Goal: Check status: Check status

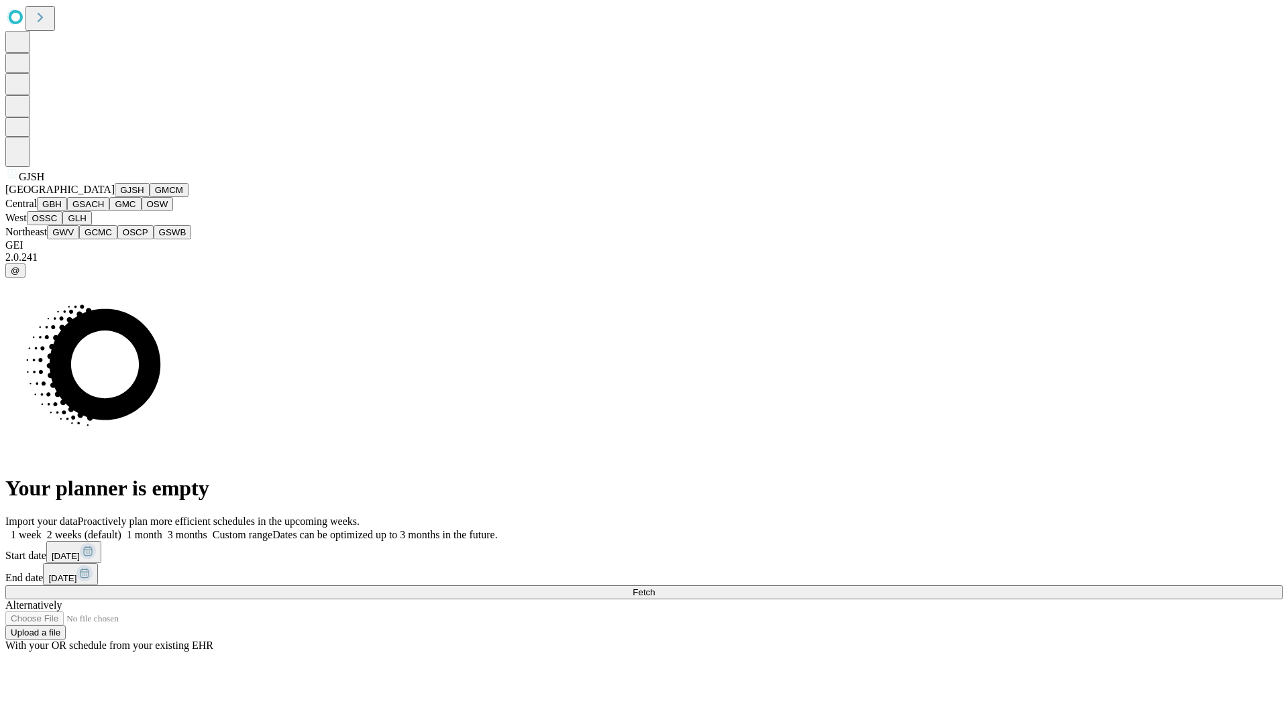
click at [115, 197] on button "GJSH" at bounding box center [132, 190] width 35 height 14
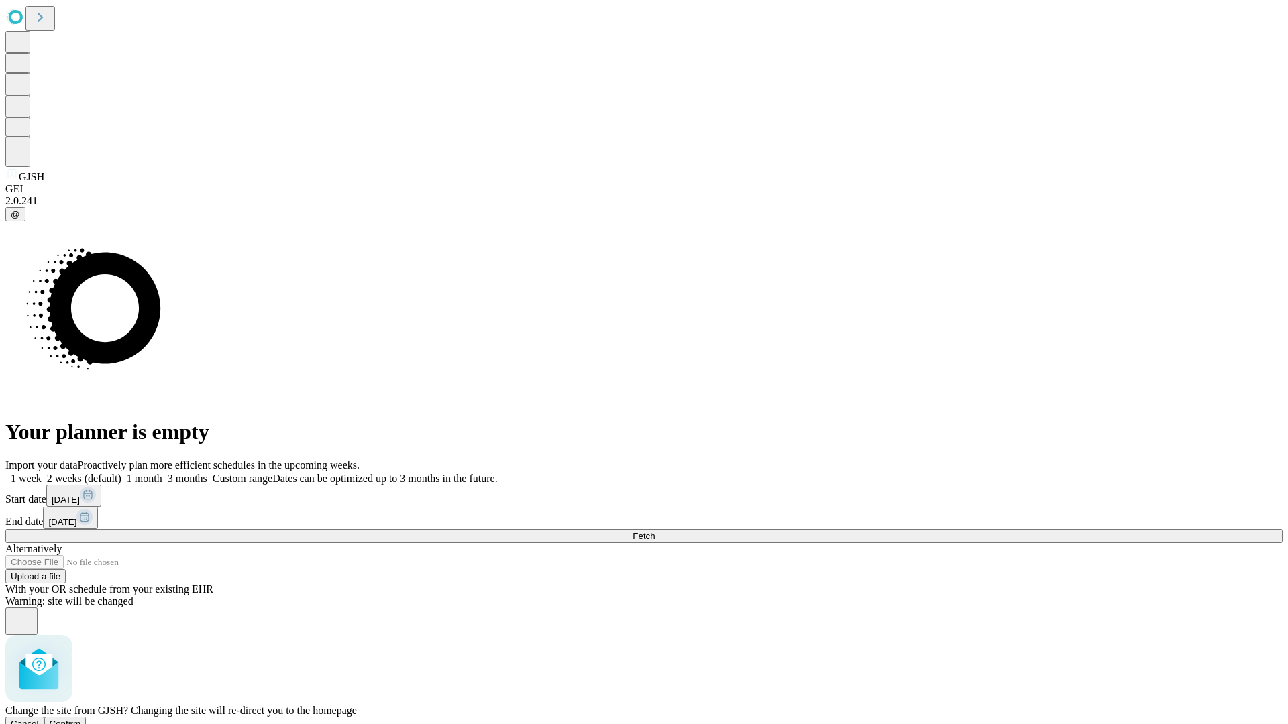
click at [81, 719] on span "Confirm" at bounding box center [66, 724] width 32 height 10
click at [42, 473] on label "1 week" at bounding box center [23, 478] width 36 height 11
click at [655, 531] on span "Fetch" at bounding box center [643, 536] width 22 height 10
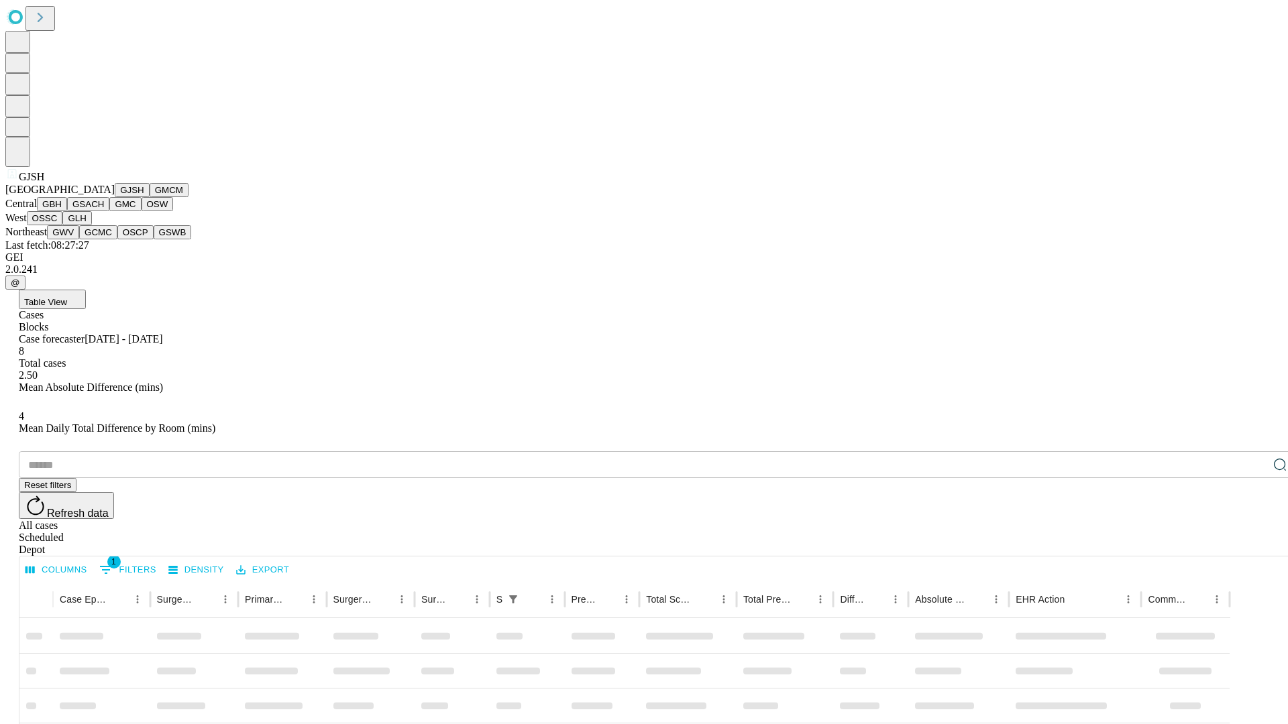
click at [150, 197] on button "GMCM" at bounding box center [169, 190] width 39 height 14
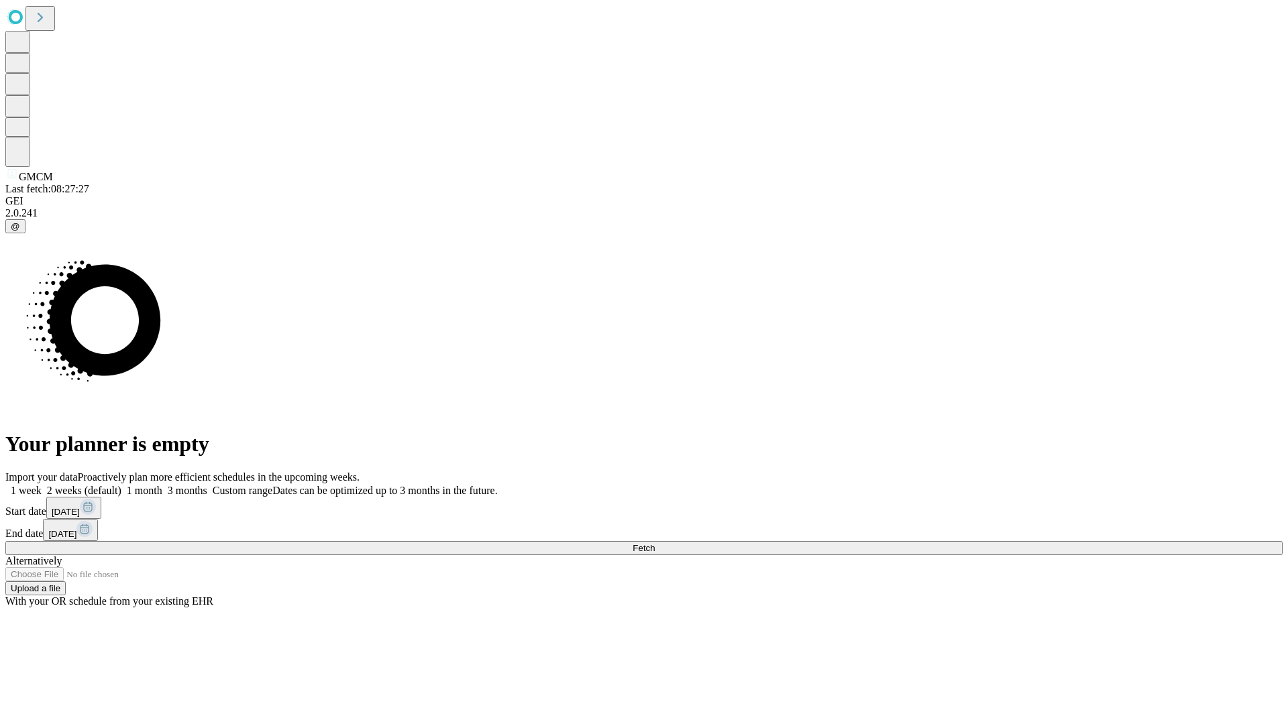
click at [42, 485] on label "1 week" at bounding box center [23, 490] width 36 height 11
click at [655, 543] on span "Fetch" at bounding box center [643, 548] width 22 height 10
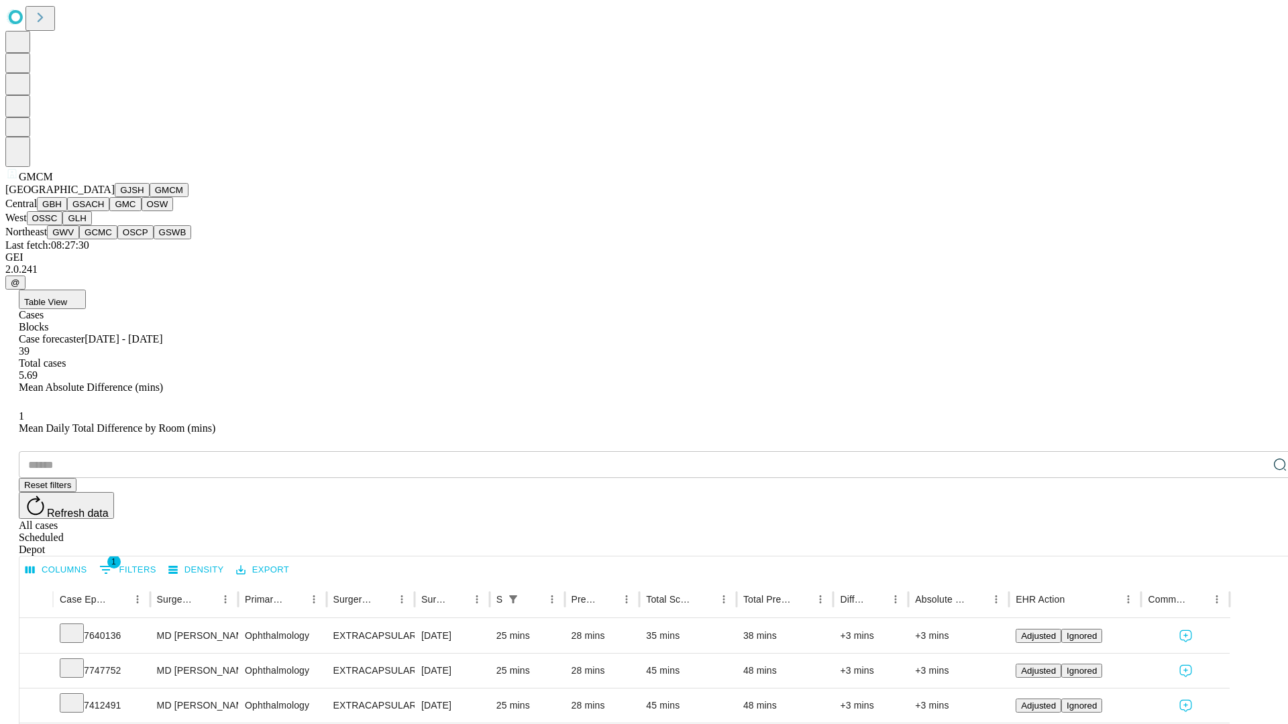
click at [67, 211] on button "GBH" at bounding box center [52, 204] width 30 height 14
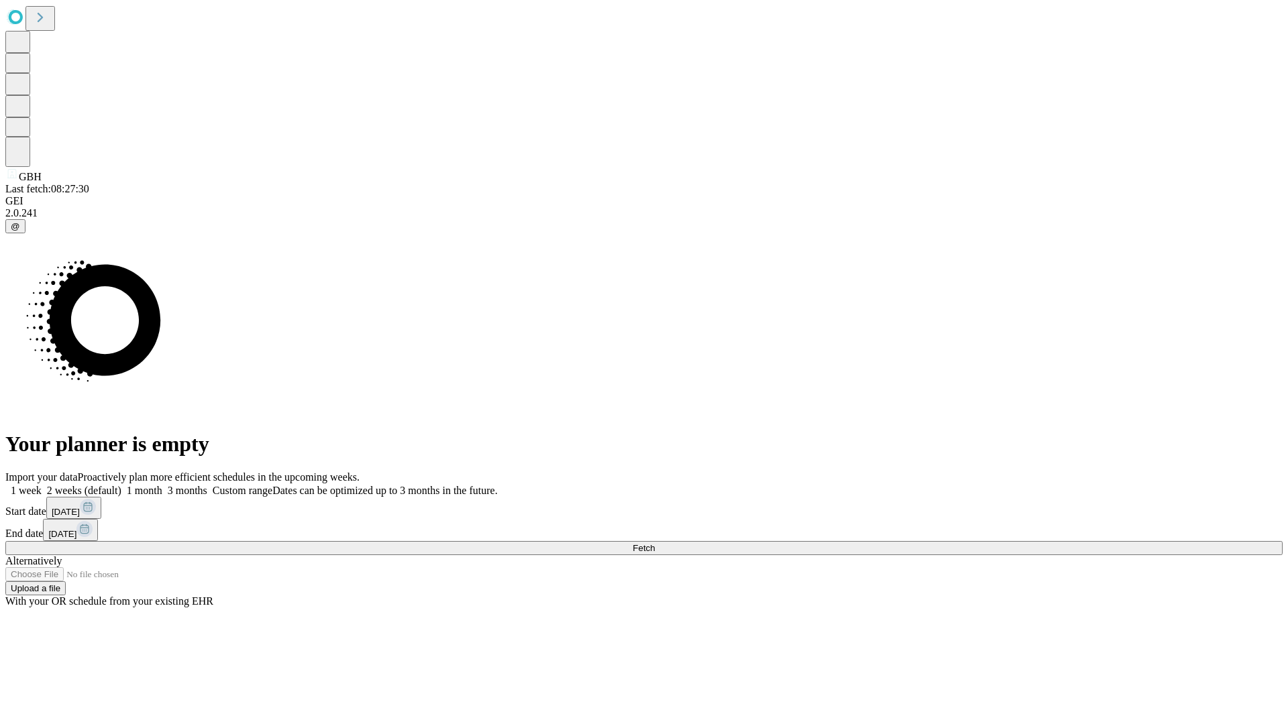
click at [42, 485] on label "1 week" at bounding box center [23, 490] width 36 height 11
click at [655, 543] on span "Fetch" at bounding box center [643, 548] width 22 height 10
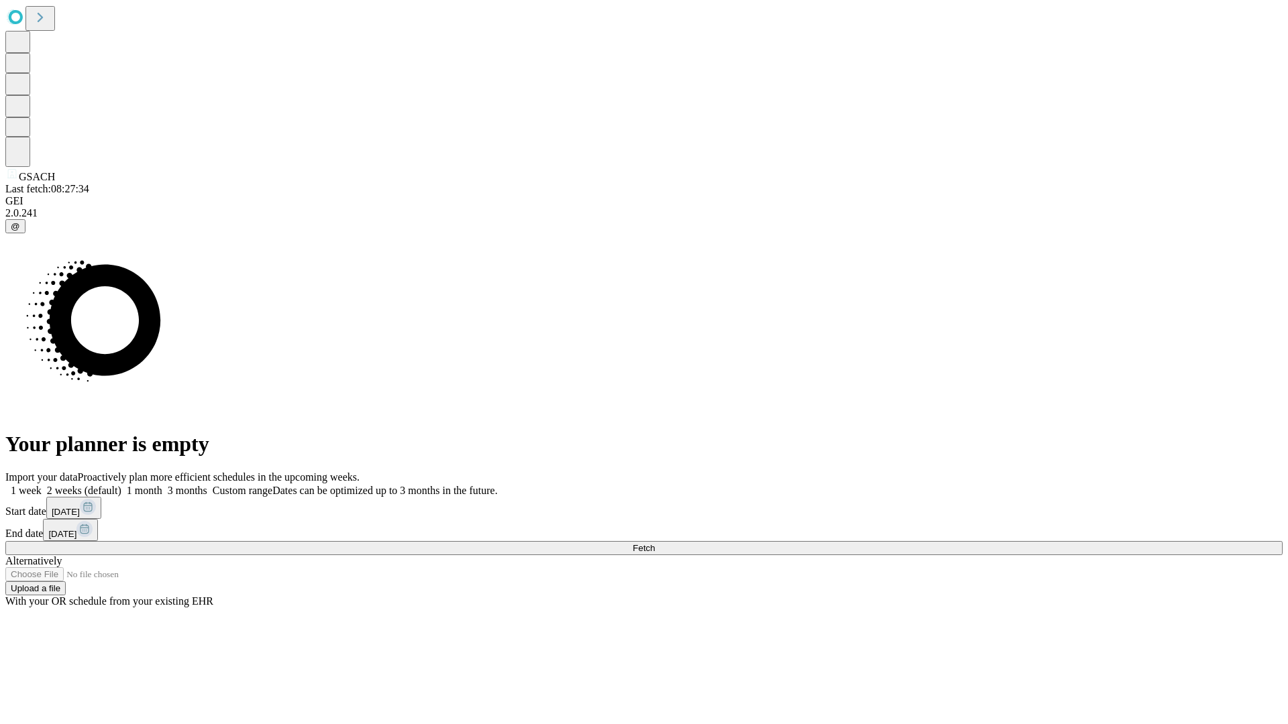
click at [42, 485] on label "1 week" at bounding box center [23, 490] width 36 height 11
click at [655, 543] on span "Fetch" at bounding box center [643, 548] width 22 height 10
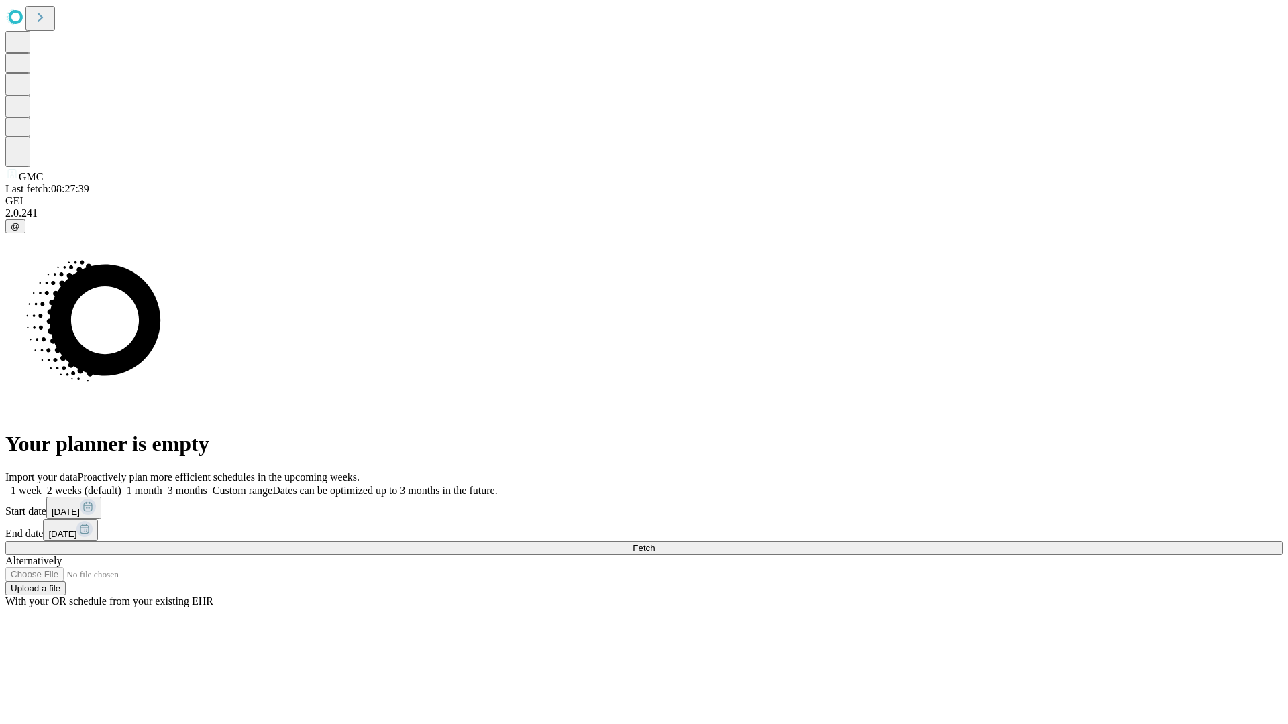
click at [42, 485] on label "1 week" at bounding box center [23, 490] width 36 height 11
click at [655, 543] on span "Fetch" at bounding box center [643, 548] width 22 height 10
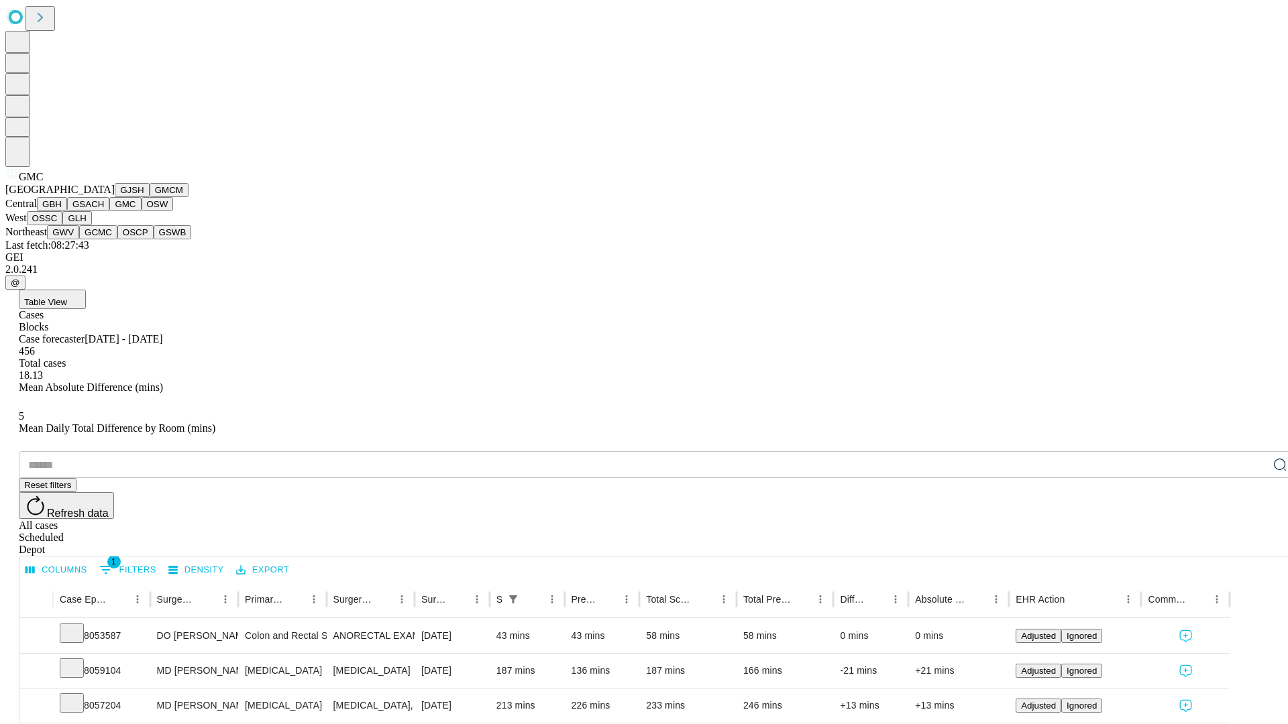
click at [142, 211] on button "OSW" at bounding box center [158, 204] width 32 height 14
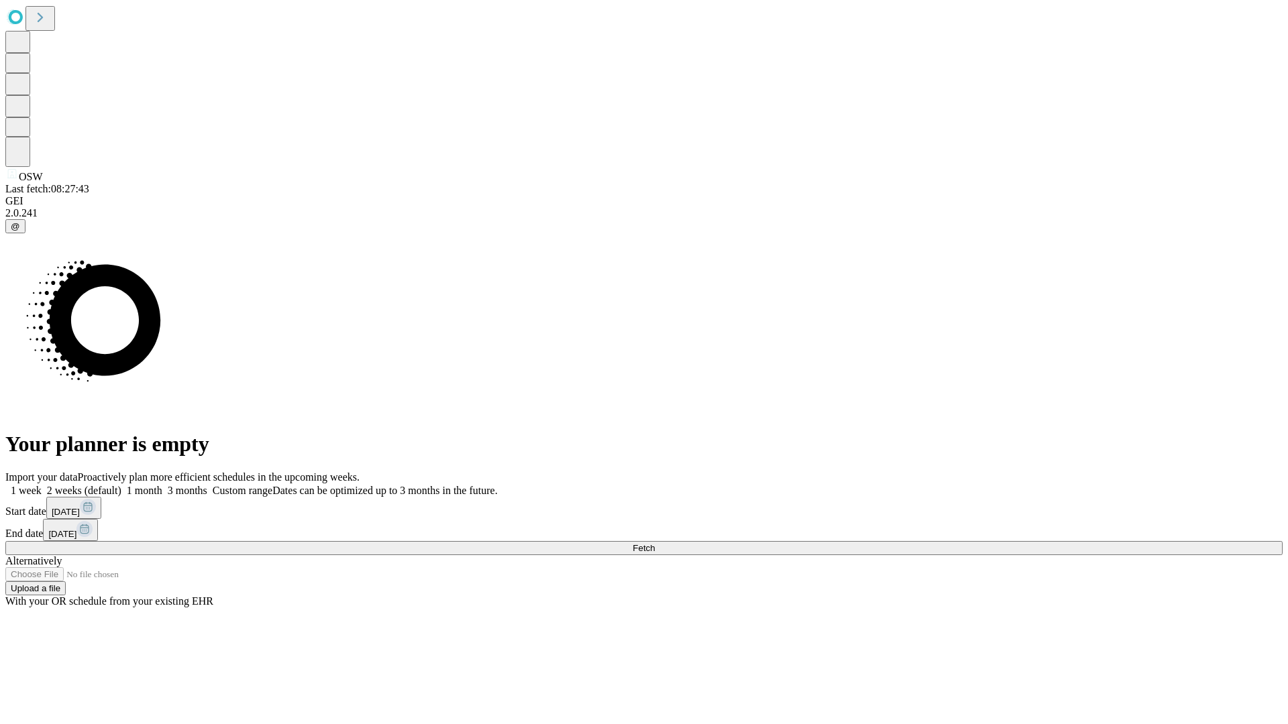
click at [42, 485] on label "1 week" at bounding box center [23, 490] width 36 height 11
click at [655, 543] on span "Fetch" at bounding box center [643, 548] width 22 height 10
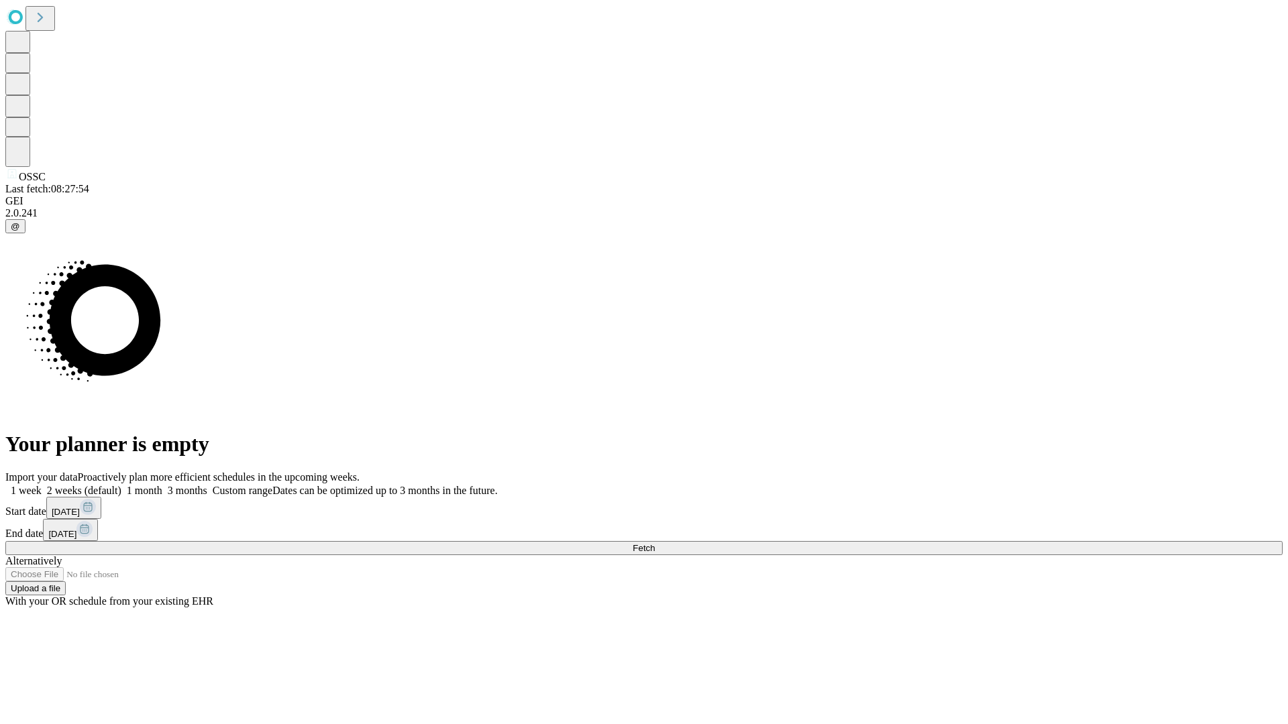
click at [42, 485] on label "1 week" at bounding box center [23, 490] width 36 height 11
click at [655, 543] on span "Fetch" at bounding box center [643, 548] width 22 height 10
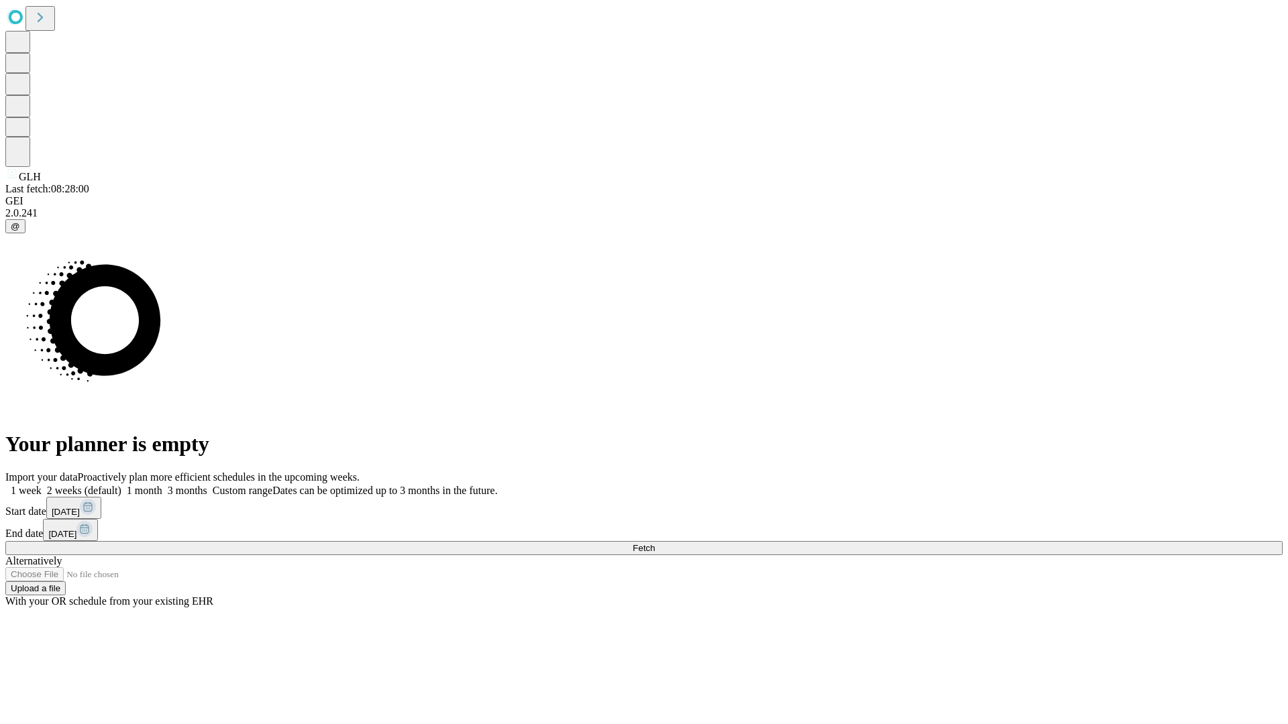
click at [42, 485] on label "1 week" at bounding box center [23, 490] width 36 height 11
click at [655, 543] on span "Fetch" at bounding box center [643, 548] width 22 height 10
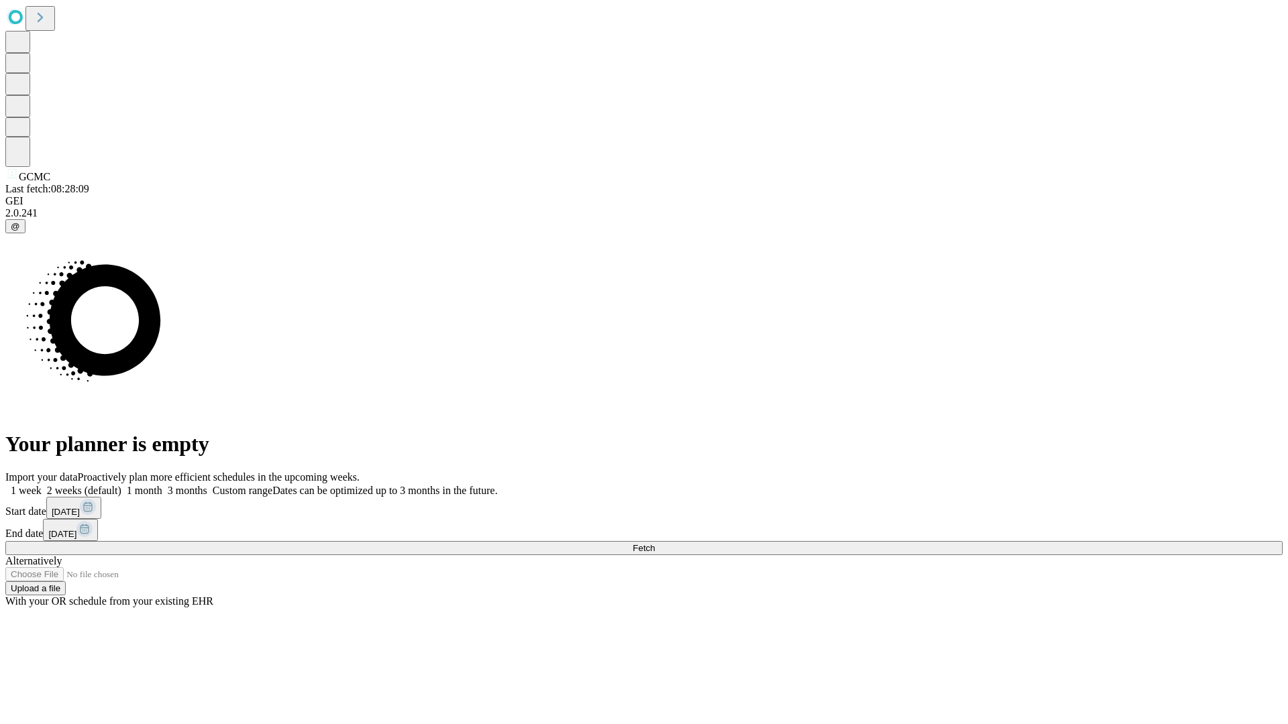
click at [42, 485] on label "1 week" at bounding box center [23, 490] width 36 height 11
click at [655, 543] on span "Fetch" at bounding box center [643, 548] width 22 height 10
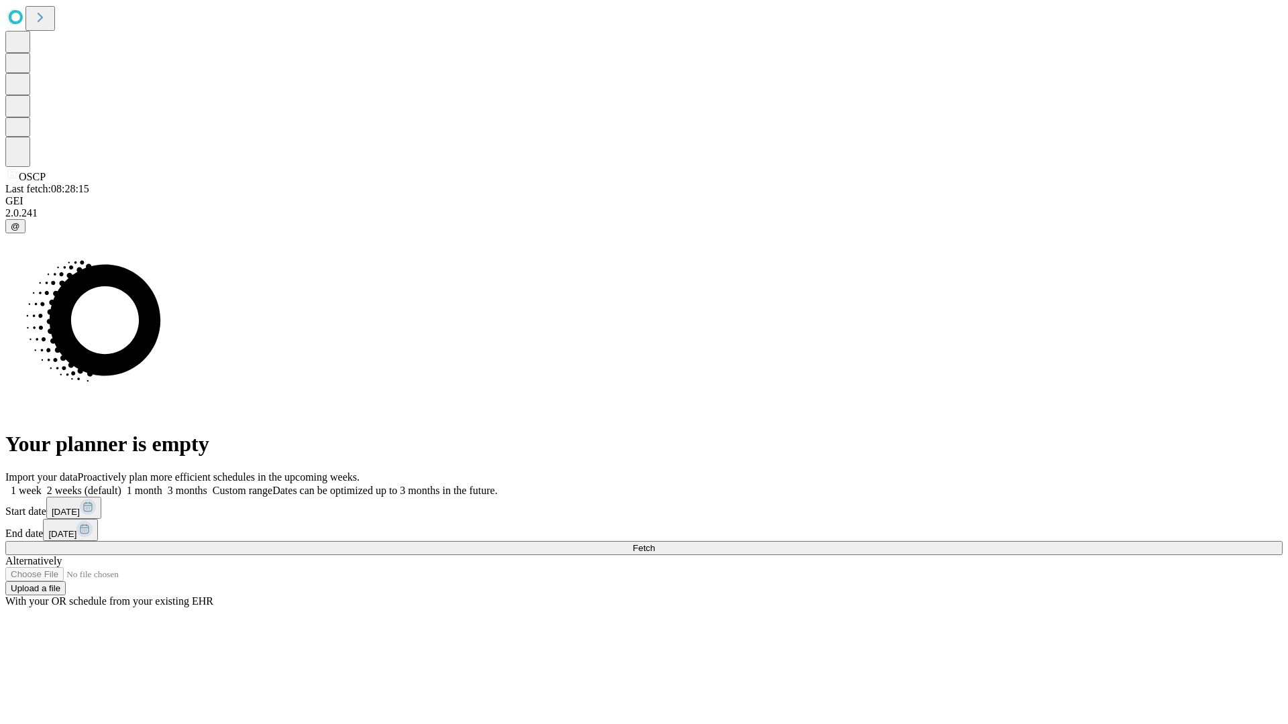
click at [42, 485] on label "1 week" at bounding box center [23, 490] width 36 height 11
click at [655, 543] on span "Fetch" at bounding box center [643, 548] width 22 height 10
